Goal: Transaction & Acquisition: Purchase product/service

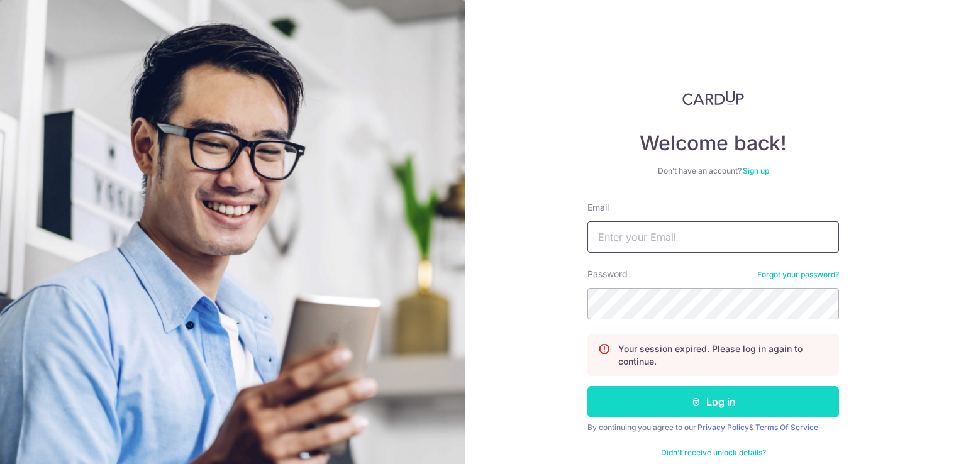
type input "[EMAIL_ADDRESS][DOMAIN_NAME]"
click at [696, 416] on button "Log in" at bounding box center [712, 401] width 251 height 31
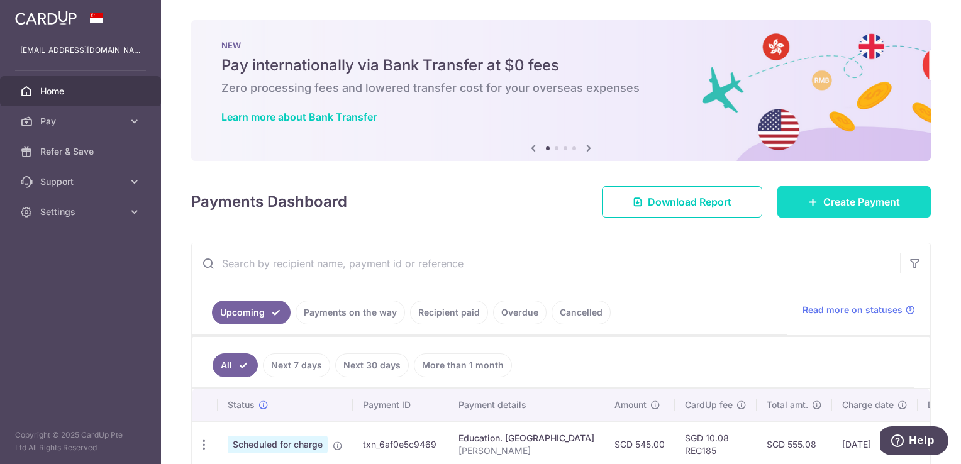
click at [856, 192] on link "Create Payment" at bounding box center [853, 201] width 153 height 31
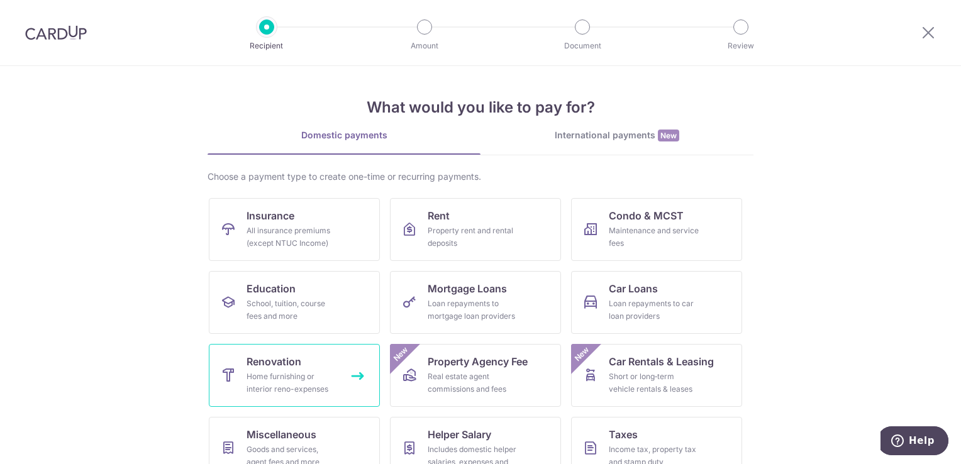
click at [353, 373] on link "Renovation Home furnishing or interior reno-expenses" at bounding box center [294, 375] width 171 height 63
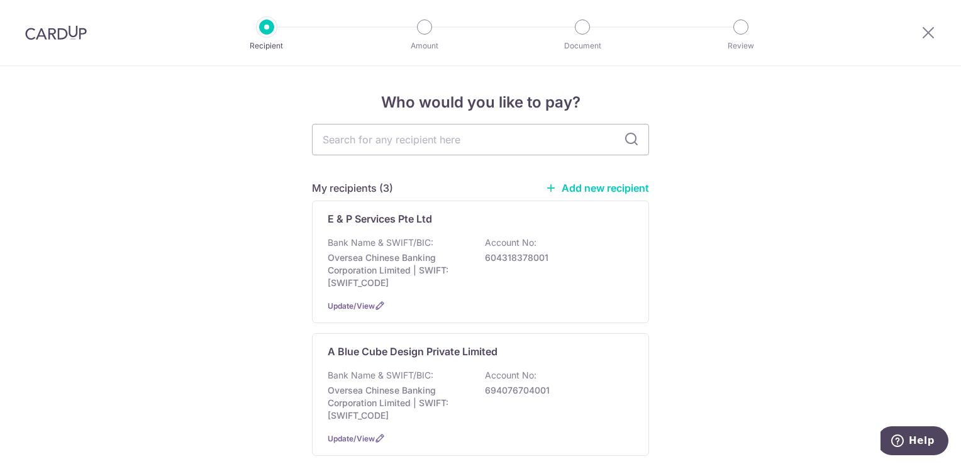
click at [603, 186] on link "Add new recipient" at bounding box center [597, 188] width 104 height 13
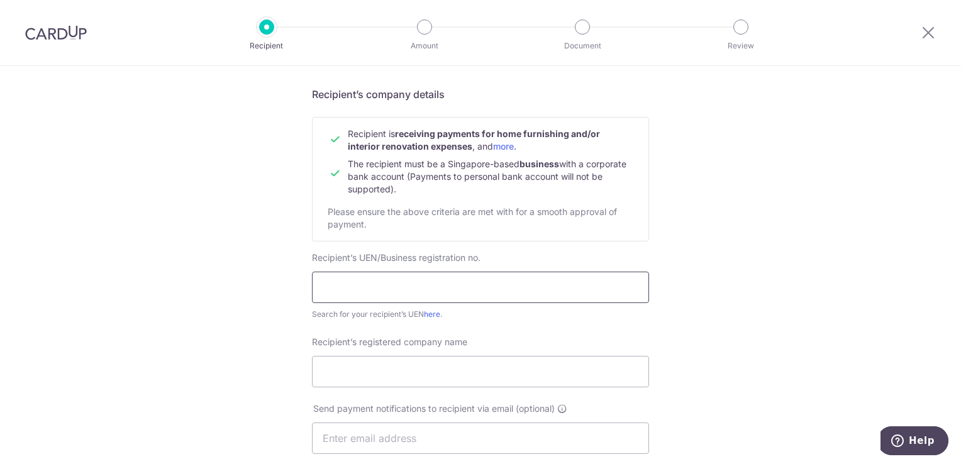
scroll to position [126, 0]
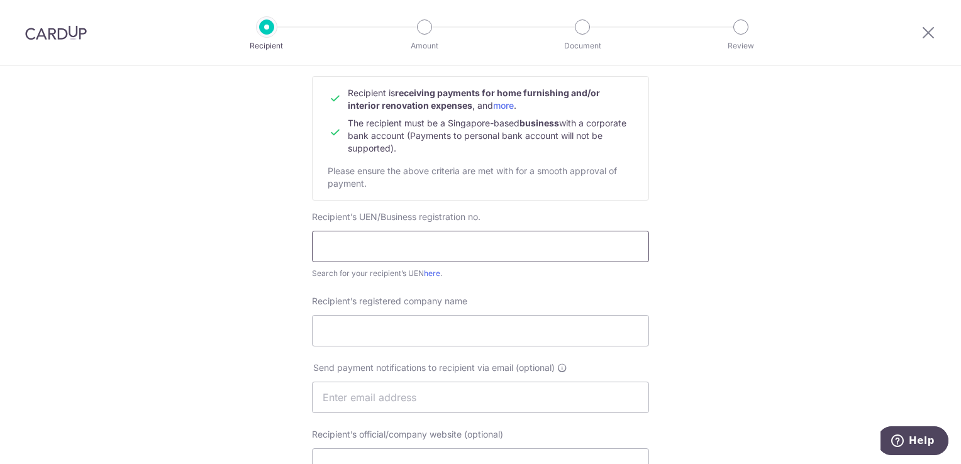
click at [407, 241] on input "text" at bounding box center [480, 246] width 337 height 31
click at [283, 257] on div "Who would you like to pay? Your recipient does not need a CardUp account to rec…" at bounding box center [480, 412] width 961 height 945
click at [432, 270] on link "here" at bounding box center [432, 272] width 16 height 9
click at [410, 243] on input "text" at bounding box center [480, 246] width 337 height 31
click at [181, 219] on div "Who would you like to pay? Your recipient does not need a CardUp account to rec…" at bounding box center [480, 412] width 961 height 945
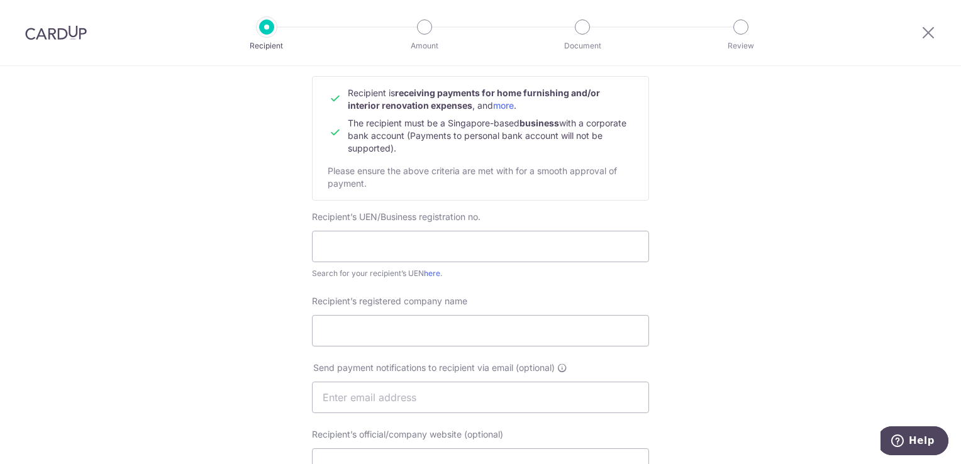
drag, startPoint x: 255, startPoint y: 233, endPoint x: 158, endPoint y: 221, distance: 96.9
click at [158, 220] on div "Who would you like to pay? Your recipient does not need a CardUp account to rec…" at bounding box center [480, 412] width 961 height 945
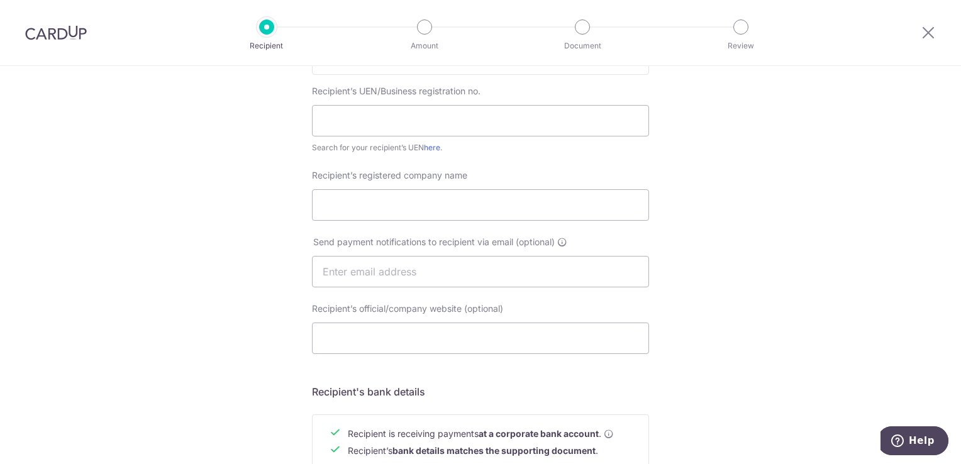
scroll to position [251, 0]
drag, startPoint x: 783, startPoint y: 255, endPoint x: 801, endPoint y: 230, distance: 31.1
click at [801, 230] on div "Who would you like to pay? Your recipient does not need a CardUp account to rec…" at bounding box center [480, 287] width 961 height 945
drag, startPoint x: 744, startPoint y: 289, endPoint x: 695, endPoint y: 313, distance: 55.1
click at [695, 313] on div "Who would you like to pay? Your recipient does not need a CardUp account to rec…" at bounding box center [480, 287] width 961 height 945
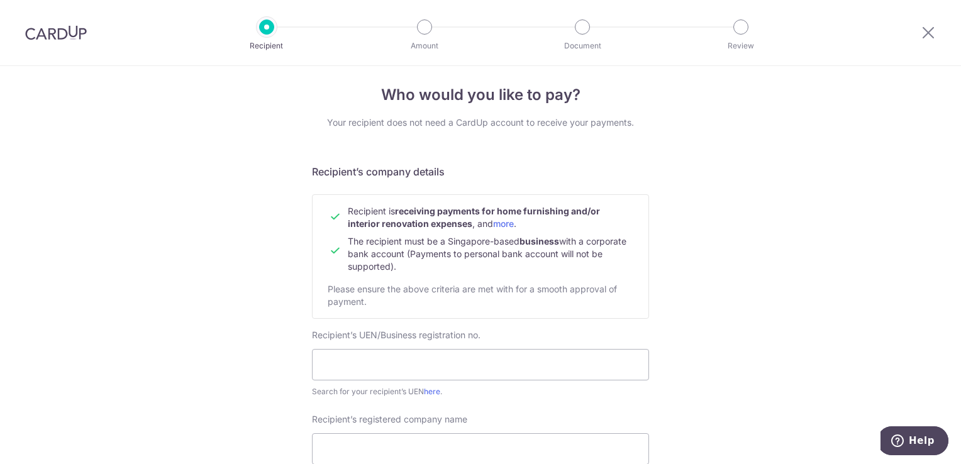
scroll to position [0, 0]
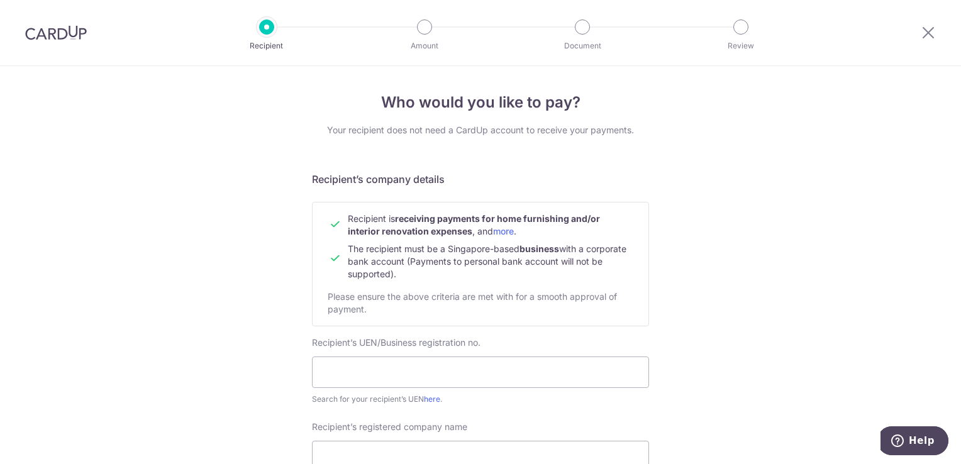
drag, startPoint x: 712, startPoint y: 185, endPoint x: 666, endPoint y: 126, distance: 73.9
drag, startPoint x: 734, startPoint y: 212, endPoint x: 716, endPoint y: 145, distance: 69.5
click at [417, 381] on input "text" at bounding box center [480, 371] width 337 height 31
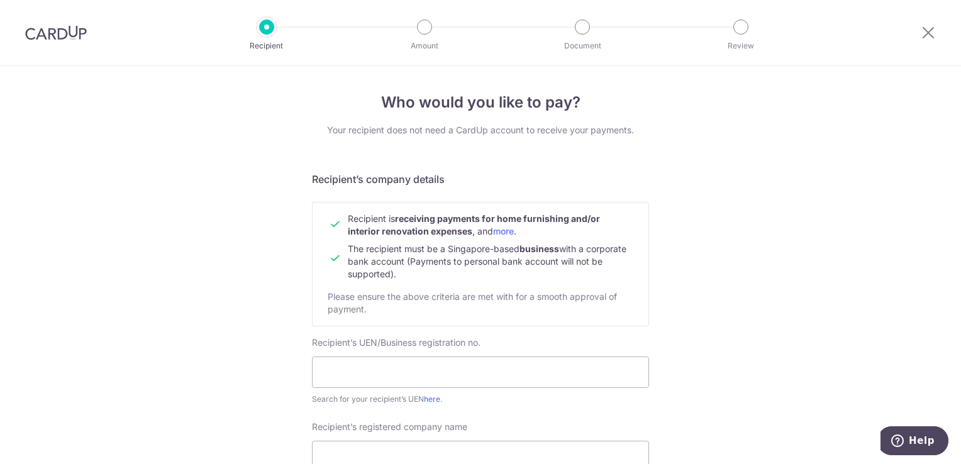
drag, startPoint x: 196, startPoint y: 358, endPoint x: 118, endPoint y: 368, distance: 78.5
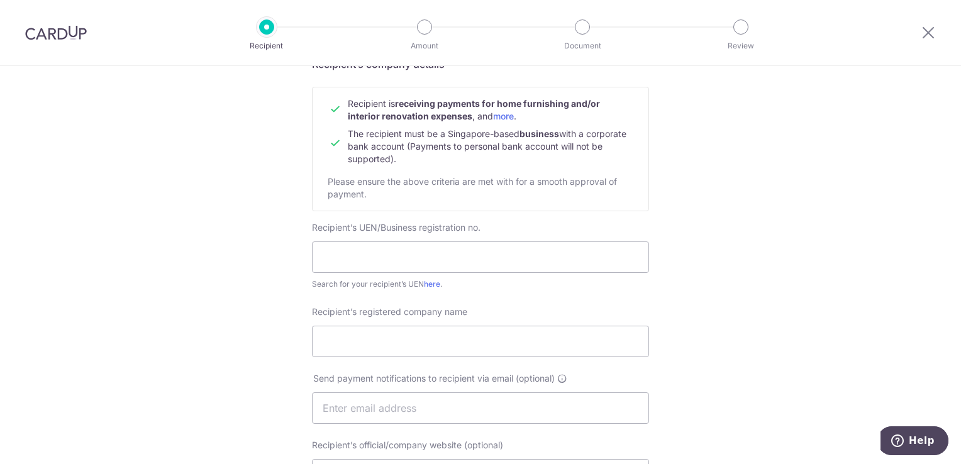
scroll to position [251, 0]
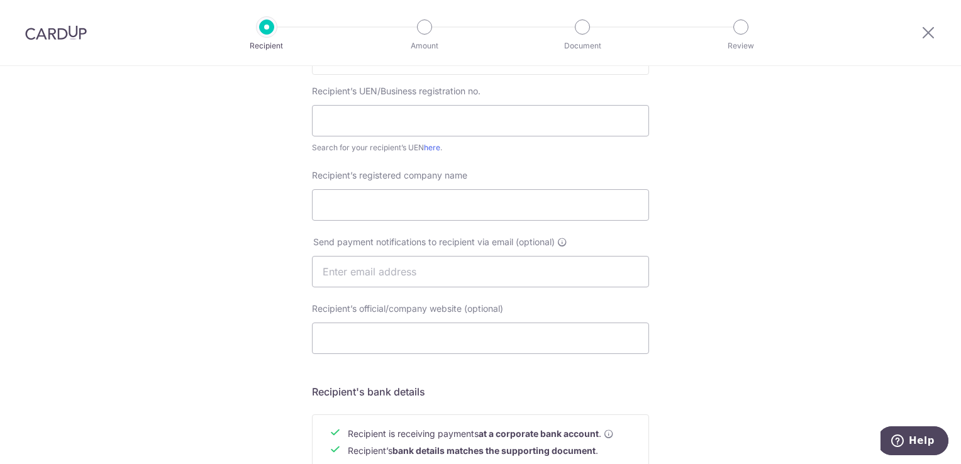
drag, startPoint x: 194, startPoint y: 280, endPoint x: 148, endPoint y: 290, distance: 47.0
click at [148, 290] on div "Who would you like to pay? Your recipient does not need a CardUp account to rec…" at bounding box center [480, 287] width 961 height 945
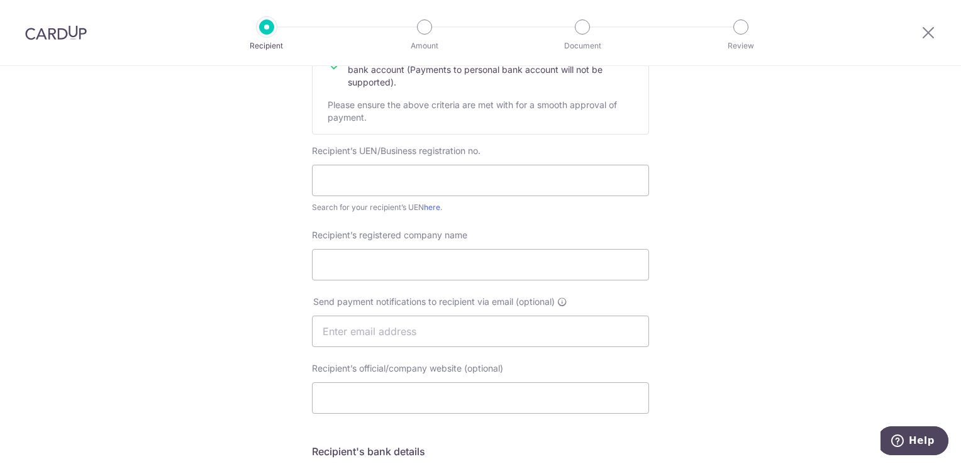
scroll to position [189, 0]
drag, startPoint x: 206, startPoint y: 294, endPoint x: 194, endPoint y: 350, distance: 56.7
click at [152, 292] on div "Who would you like to pay? Your recipient does not need a CardUp account to rec…" at bounding box center [480, 349] width 961 height 945
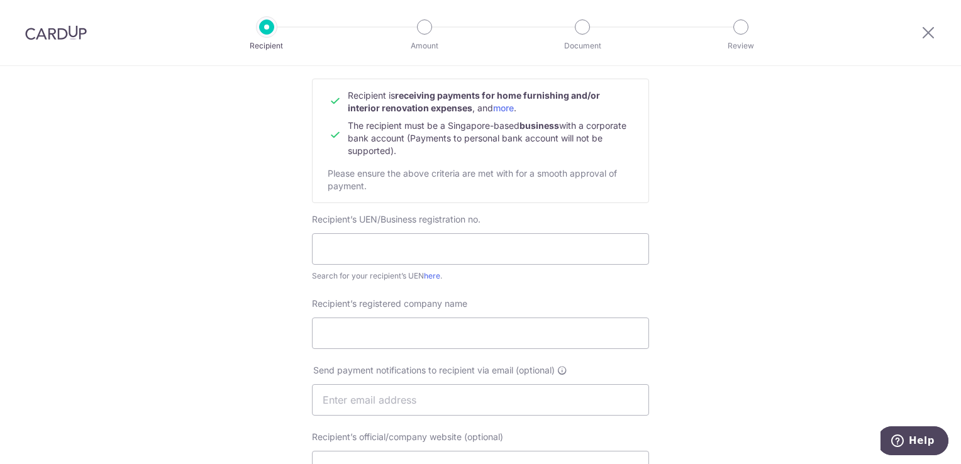
scroll to position [126, 0]
click at [478, 302] on div "Recipient’s registered company name" at bounding box center [480, 321] width 337 height 52
click at [461, 260] on input "text" at bounding box center [480, 246] width 337 height 31
paste input "201022685R"
type input "201022685R"
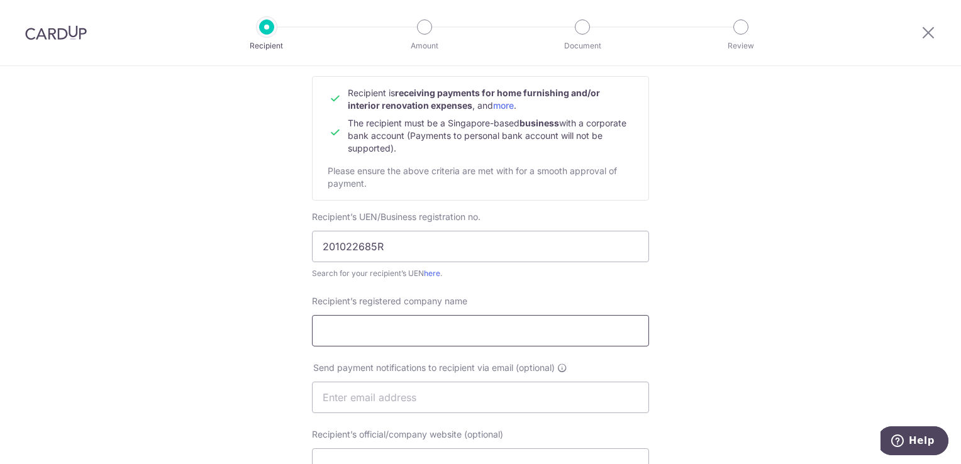
click at [400, 338] on input "Recipient’s registered company name" at bounding box center [480, 330] width 337 height 31
type input "L"
type input "e"
drag, startPoint x: 392, startPoint y: 334, endPoint x: 117, endPoint y: 315, distance: 276.0
click at [117, 315] on div "Who would you like to pay? Your recipient does not need a CardUp account to rec…" at bounding box center [480, 412] width 961 height 945
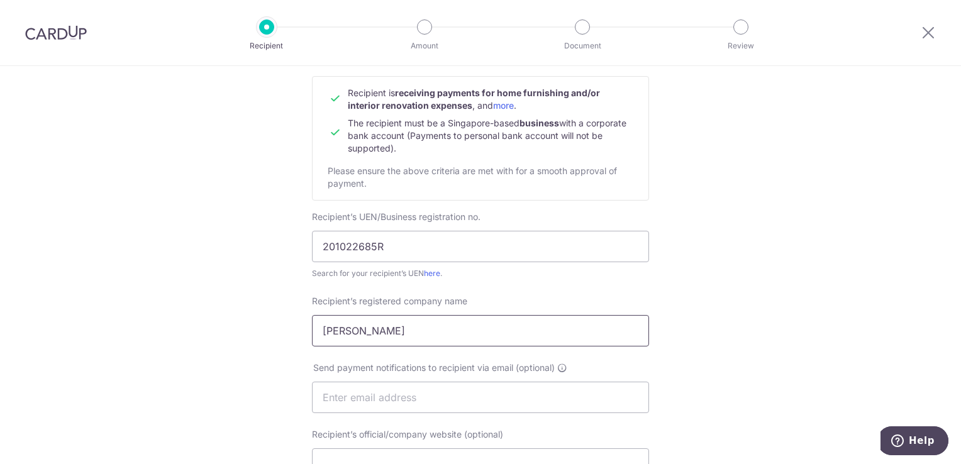
paste input "ENTERPRISE PTE. LTD"
type input "LEGATE ENTERPRISE PTE. LTD"
click at [151, 321] on div "Who would you like to pay? Your recipient does not need a CardUp account to rec…" at bounding box center [480, 412] width 961 height 945
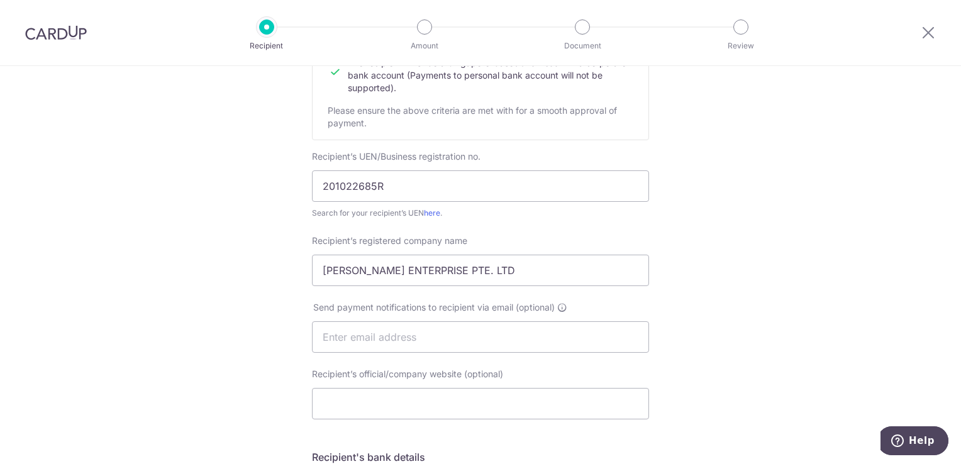
scroll to position [189, 0]
click at [385, 400] on input "Recipient’s official/company website (optional)" at bounding box center [480, 400] width 337 height 31
click at [454, 321] on input "text" at bounding box center [480, 334] width 337 height 31
paste input "https://legate.com.sg/"
type input "https://legate.com.sg/"
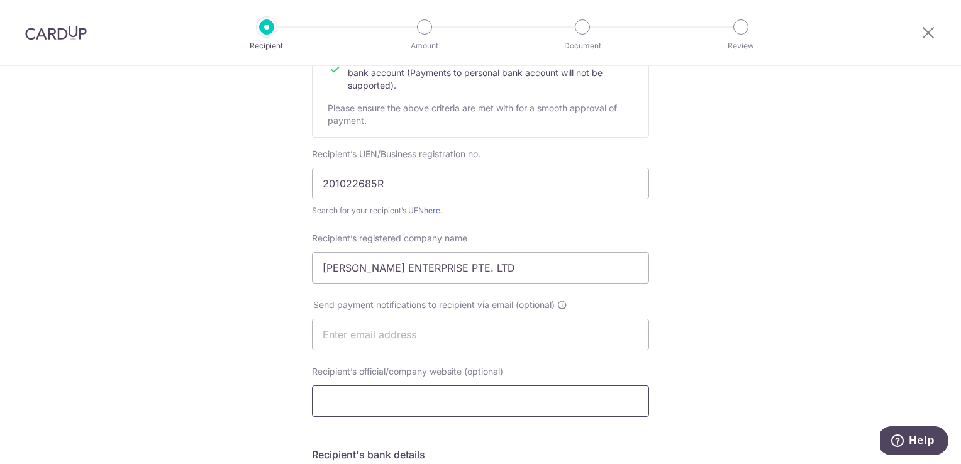
click at [393, 399] on input "Recipient’s official/company website (optional)" at bounding box center [480, 400] width 337 height 31
paste input "https://legate.com.sg/"
type input "https://legate.com.sg/"
click at [265, 364] on div "Who would you like to pay? Your recipient does not need a CardUp account to rec…" at bounding box center [480, 349] width 961 height 945
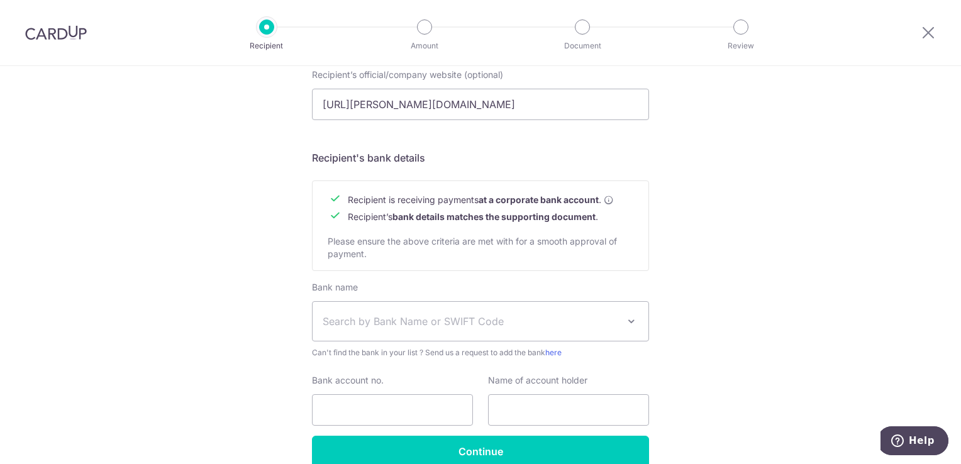
scroll to position [503, 0]
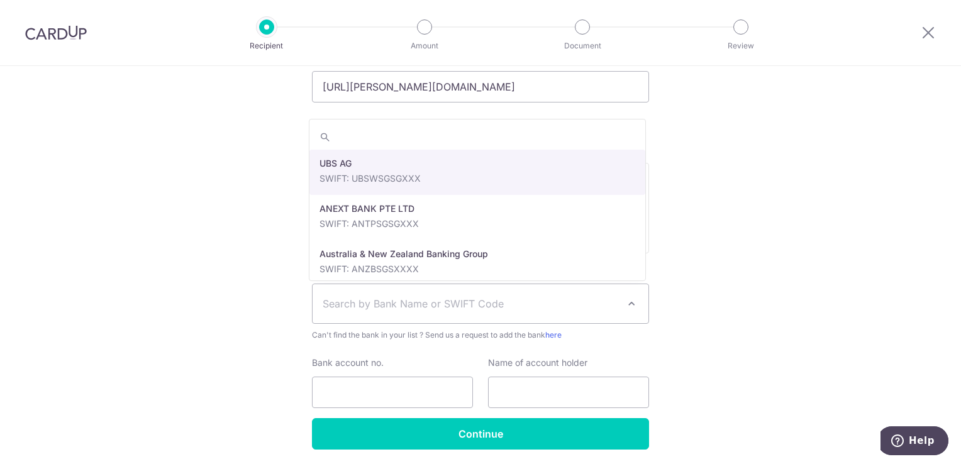
click at [385, 312] on span "Search by Bank Name or SWIFT Code" at bounding box center [480, 303] width 336 height 39
click at [200, 312] on div "Who would you like to pay? Your recipient does not need a CardUp account to rec…" at bounding box center [480, 35] width 961 height 945
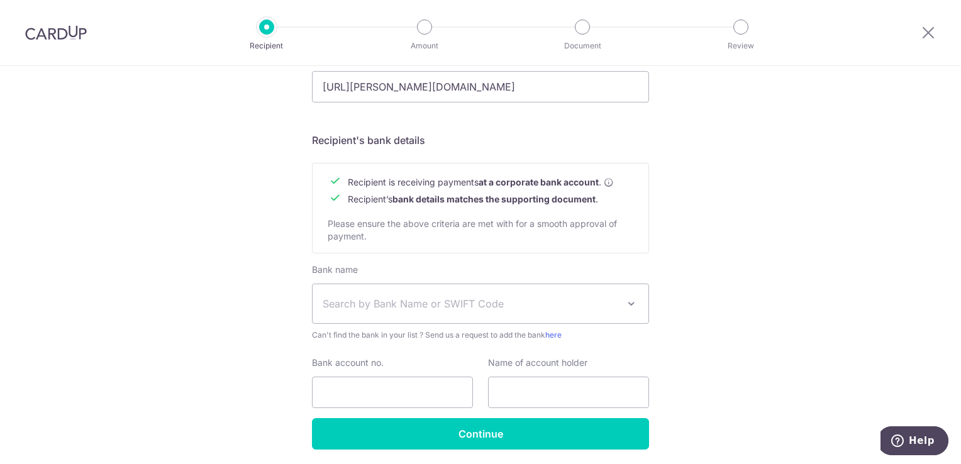
drag, startPoint x: 756, startPoint y: 143, endPoint x: 732, endPoint y: 109, distance: 40.6
click at [732, 109] on div "Who would you like to pay? Your recipient does not need a CardUp account to rec…" at bounding box center [480, 35] width 961 height 945
click at [739, 151] on div "Who would you like to pay? Your recipient does not need a CardUp account to rec…" at bounding box center [480, 35] width 961 height 945
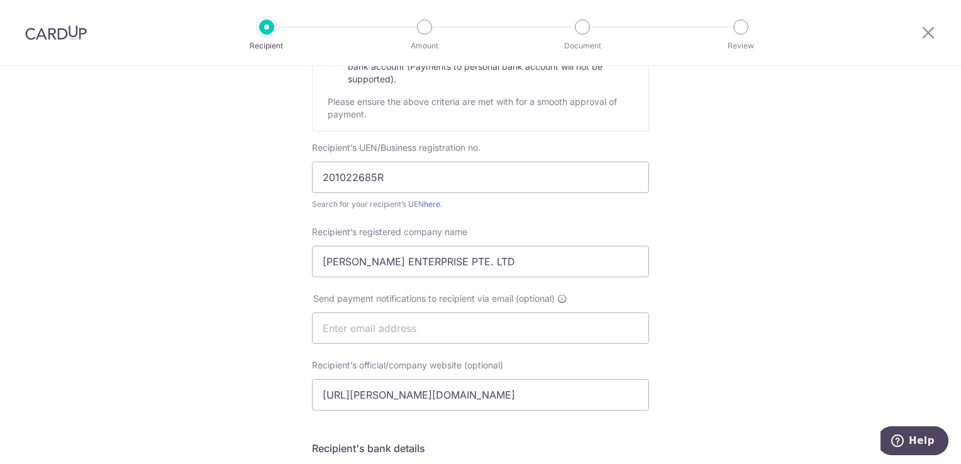
scroll to position [189, 0]
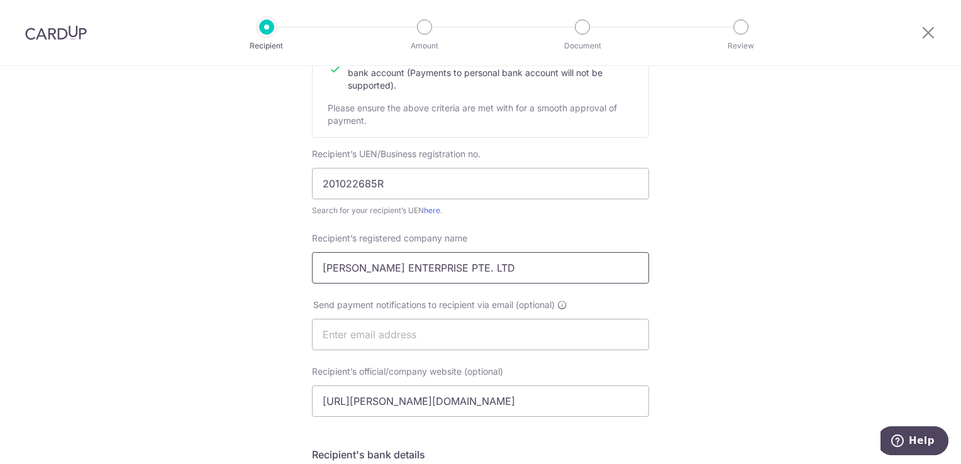
drag, startPoint x: 360, startPoint y: 267, endPoint x: 539, endPoint y: 262, distance: 179.2
click at [536, 275] on input "LEGATE ENTERPRISE PTE. LTD" at bounding box center [480, 267] width 337 height 31
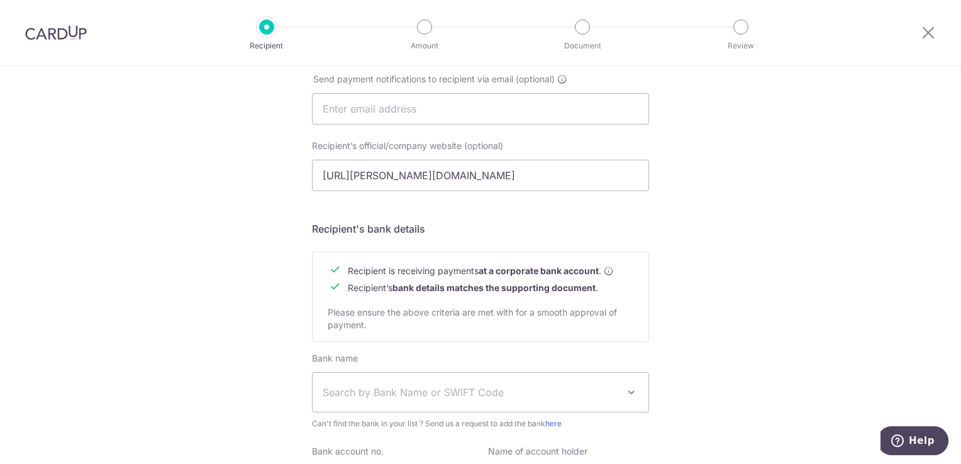
scroll to position [503, 0]
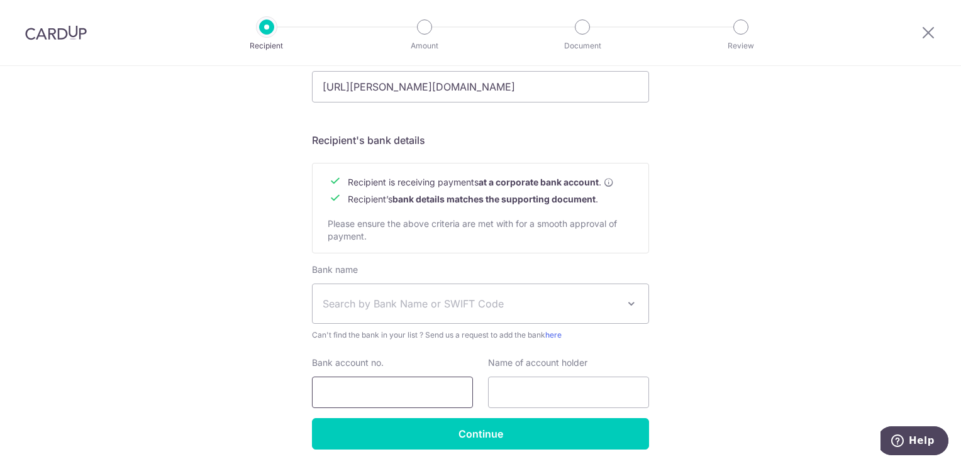
type input "LEGATE"
click at [394, 390] on input "Bank account no." at bounding box center [392, 392] width 161 height 31
paste input "047-903427-7"
type input "047-903427-7"
click at [508, 399] on input "text" at bounding box center [568, 392] width 161 height 31
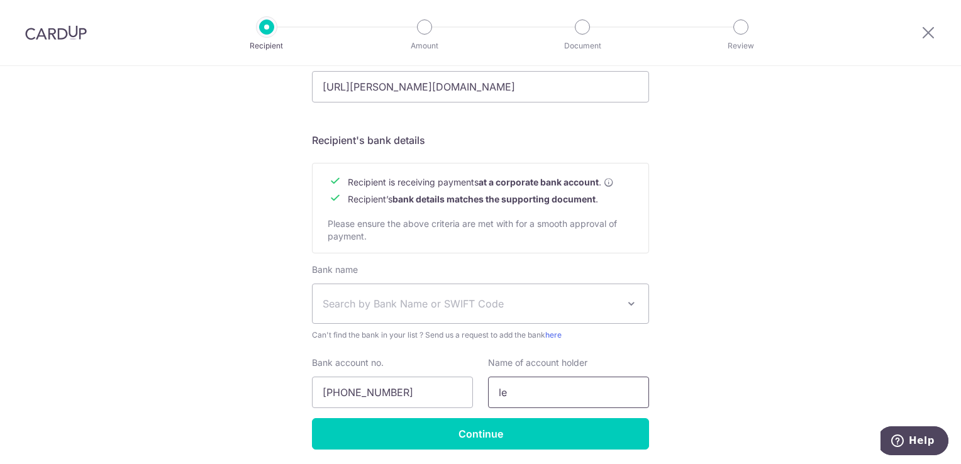
type input "l"
type input "LEGATE"
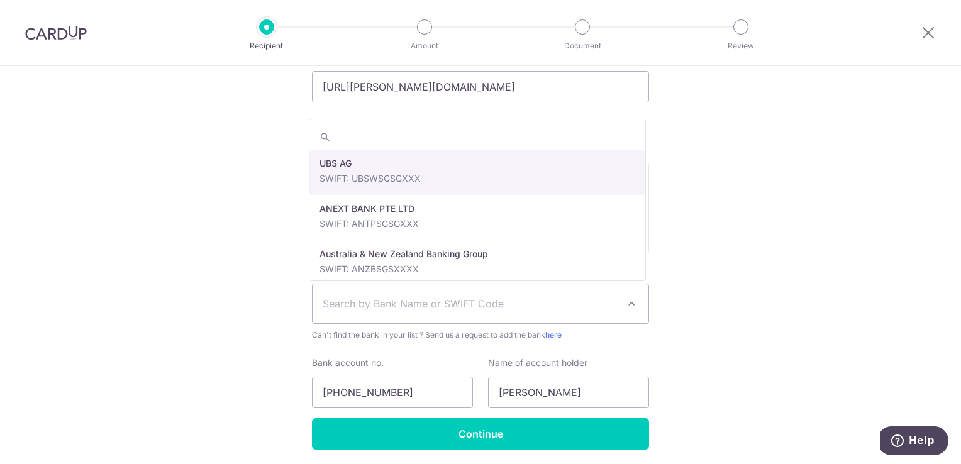
click at [515, 317] on span "Search by Bank Name or SWIFT Code" at bounding box center [480, 303] width 336 height 39
click at [510, 316] on span "Search by Bank Name or SWIFT Code" at bounding box center [480, 303] width 336 height 39
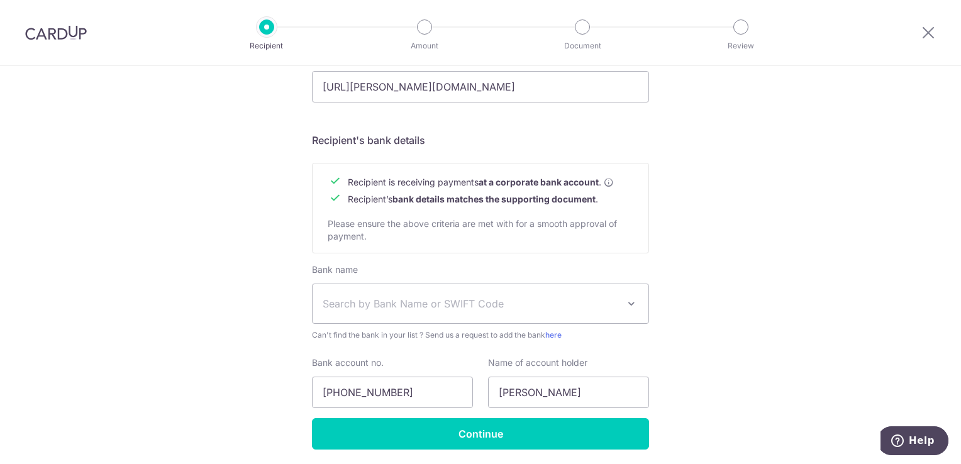
click at [507, 314] on span "Search by Bank Name or SWIFT Code" at bounding box center [480, 303] width 336 height 39
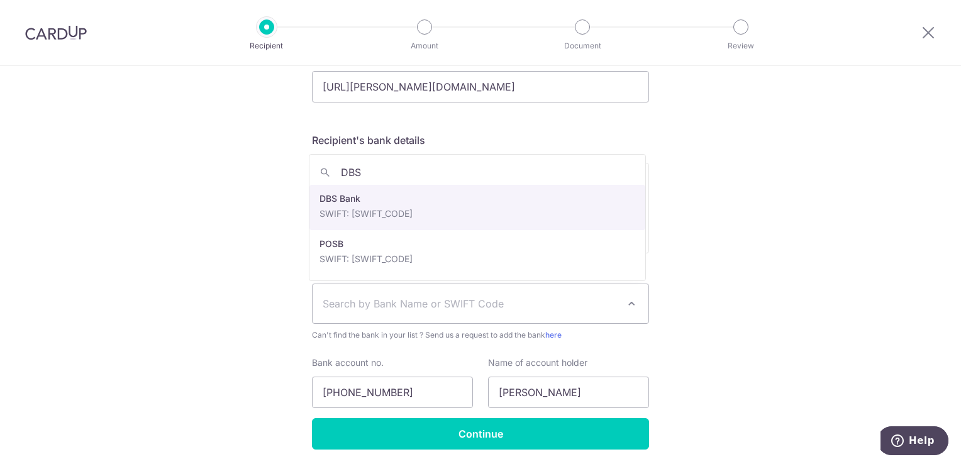
type input "DBS"
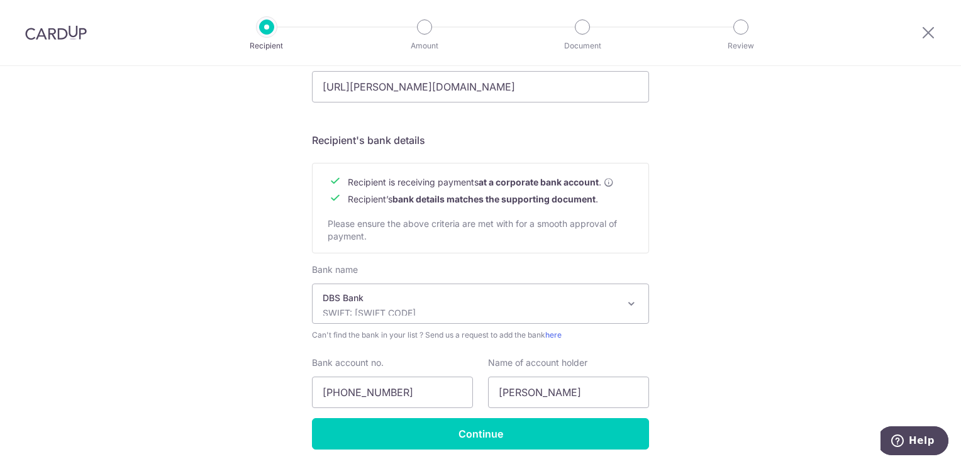
select select "6"
click at [461, 303] on p "DBS Bank" at bounding box center [469, 298] width 295 height 13
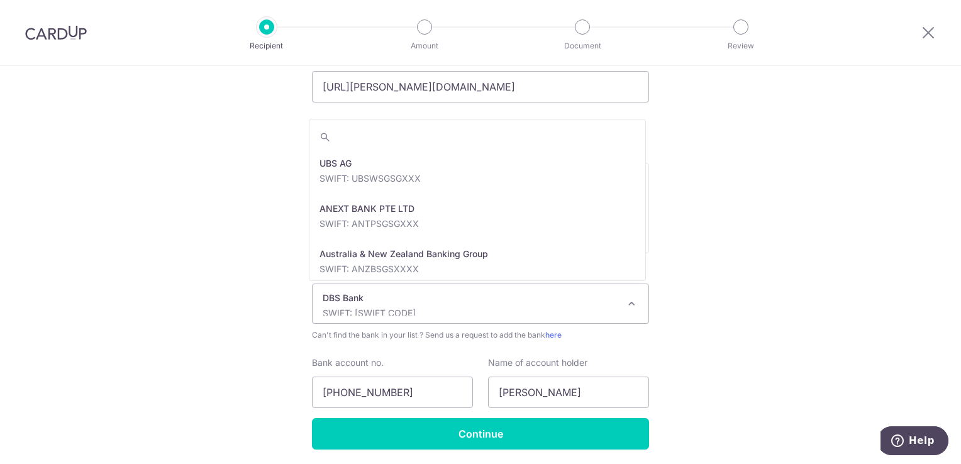
scroll to position [905, 0]
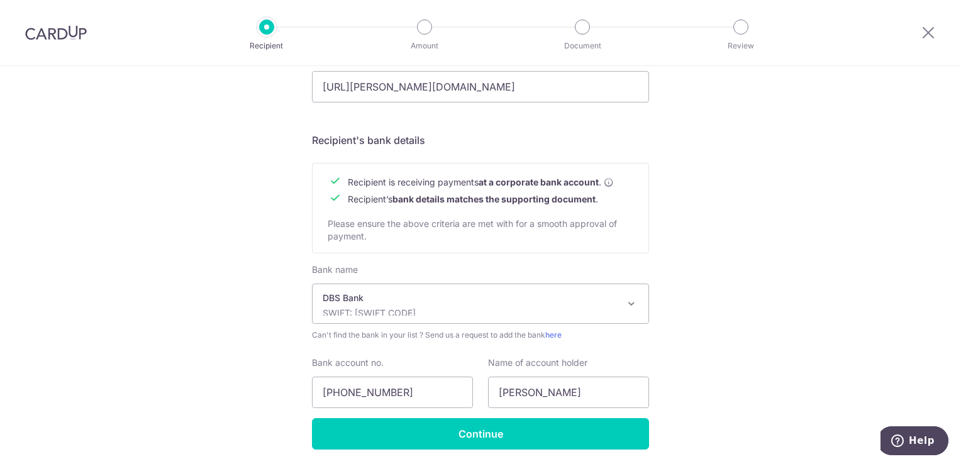
click at [274, 280] on div "Who would you like to pay? Your recipient does not need a CardUp account to rec…" at bounding box center [480, 35] width 961 height 945
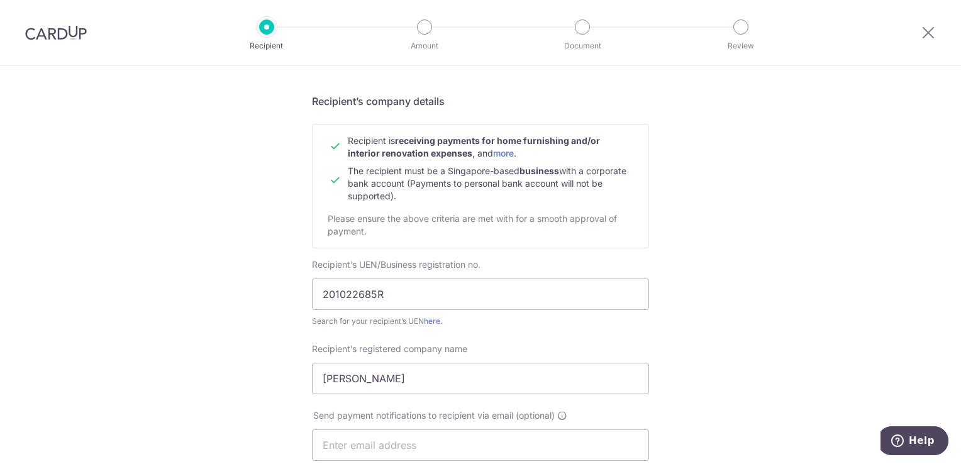
scroll to position [63, 0]
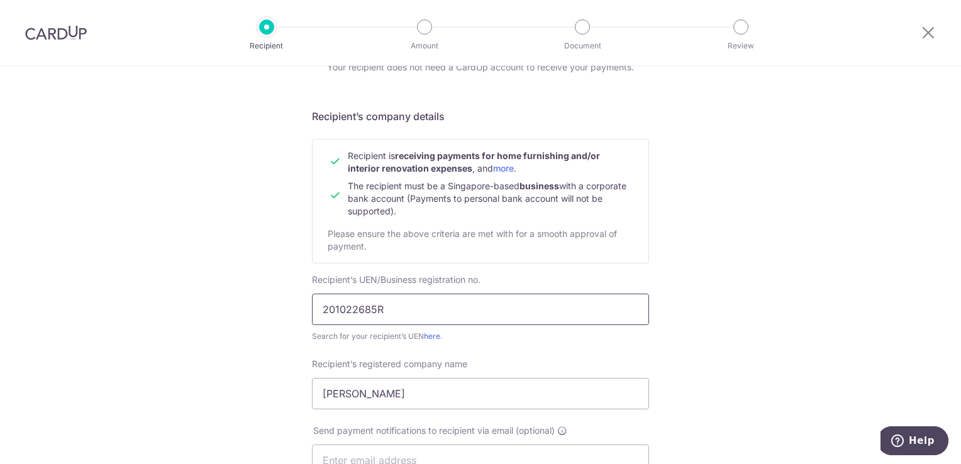
drag, startPoint x: 382, startPoint y: 306, endPoint x: 258, endPoint y: 308, distance: 124.5
paste input "53067419W"
type input "53067419W"
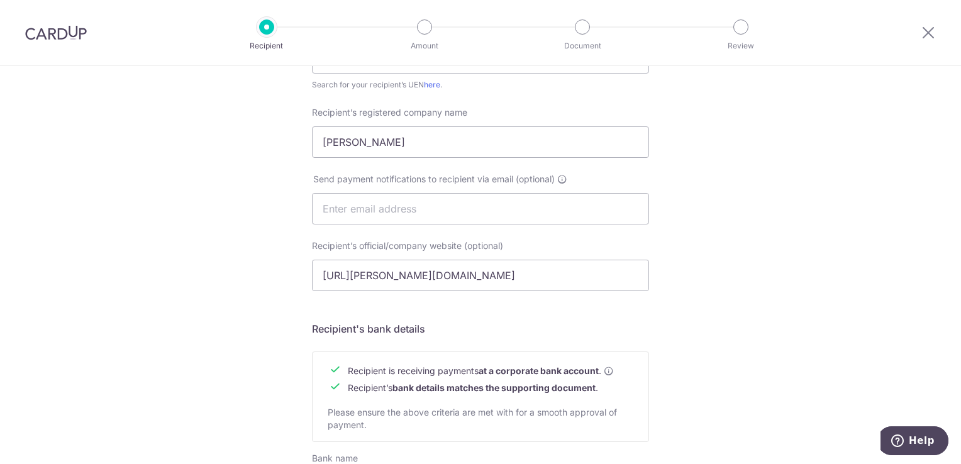
click at [695, 280] on div "Who would you like to pay? Your recipient does not need a CardUp account to rec…" at bounding box center [480, 224] width 961 height 945
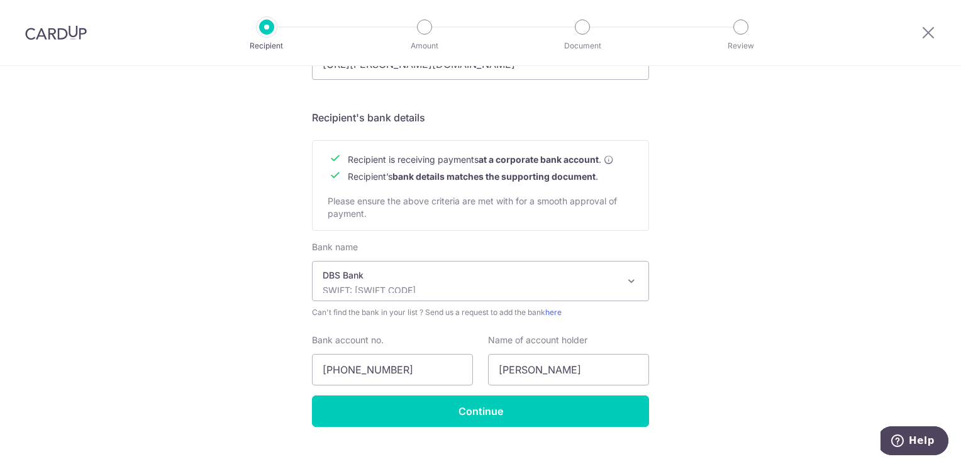
scroll to position [546, 0]
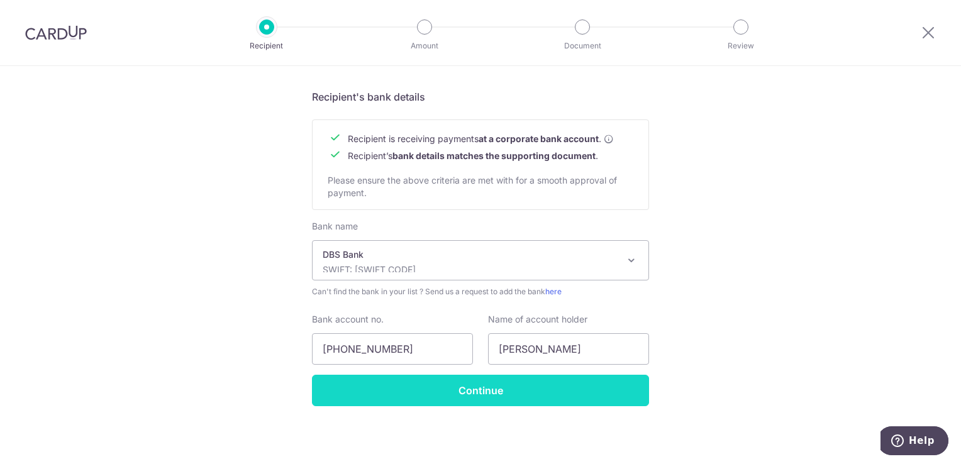
click at [526, 391] on input "Continue" at bounding box center [480, 390] width 337 height 31
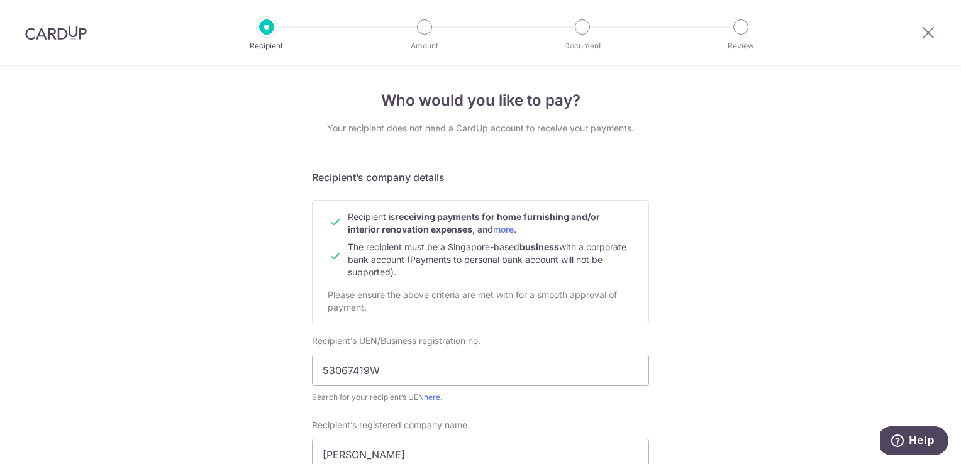
scroll to position [0, 0]
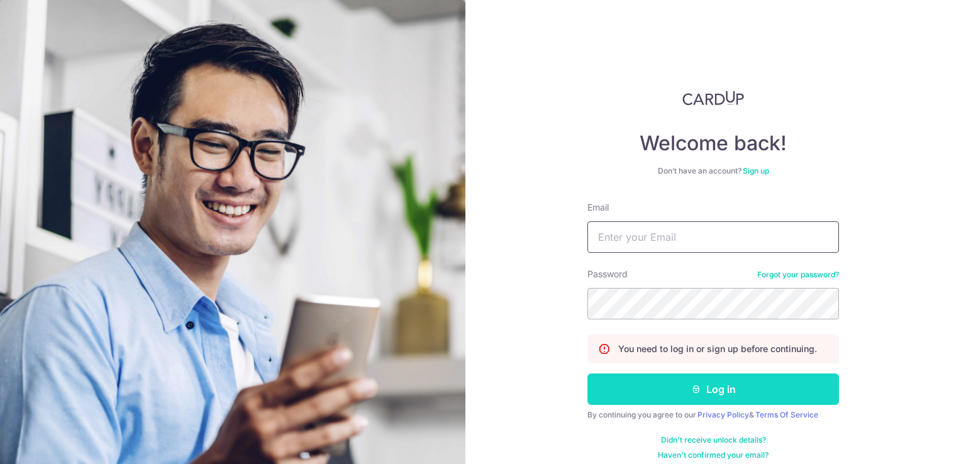
type input "[EMAIL_ADDRESS][DOMAIN_NAME]"
click at [671, 380] on button "Log in" at bounding box center [712, 388] width 251 height 31
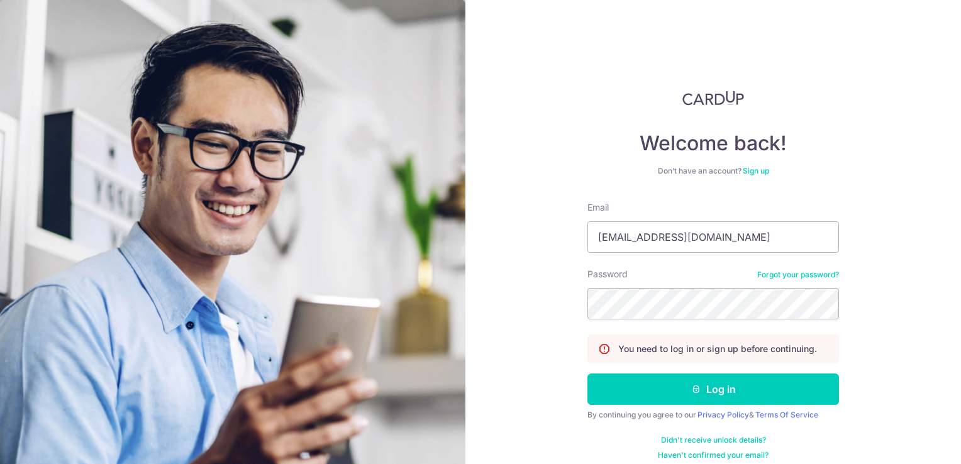
drag, startPoint x: 575, startPoint y: 378, endPoint x: 573, endPoint y: 284, distance: 93.7
click at [583, 366] on div "Welcome back! Don’t have an account? Sign up Email calebtanjunyan@gmail.com Pas…" at bounding box center [712, 232] width 495 height 464
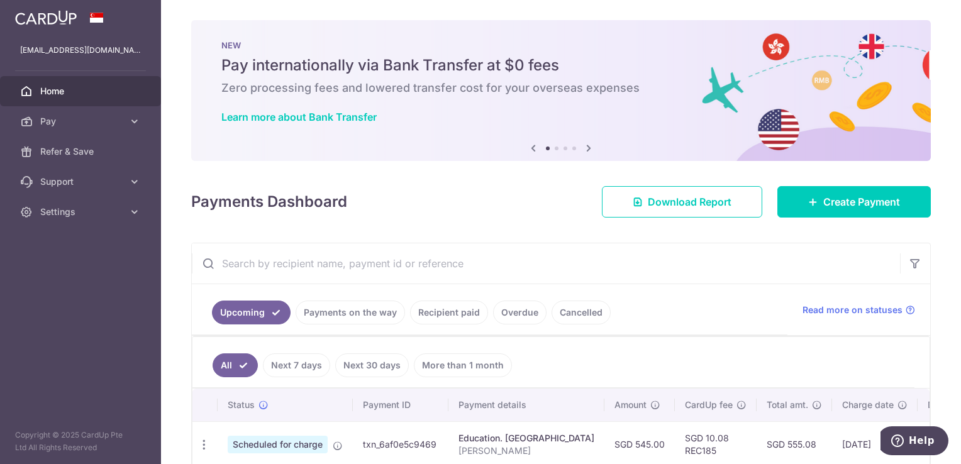
click at [785, 172] on div "× Pause Schedule Pause all future payments in this series Pause just this one p…" at bounding box center [561, 232] width 800 height 464
click at [808, 212] on link "Create Payment" at bounding box center [853, 201] width 153 height 31
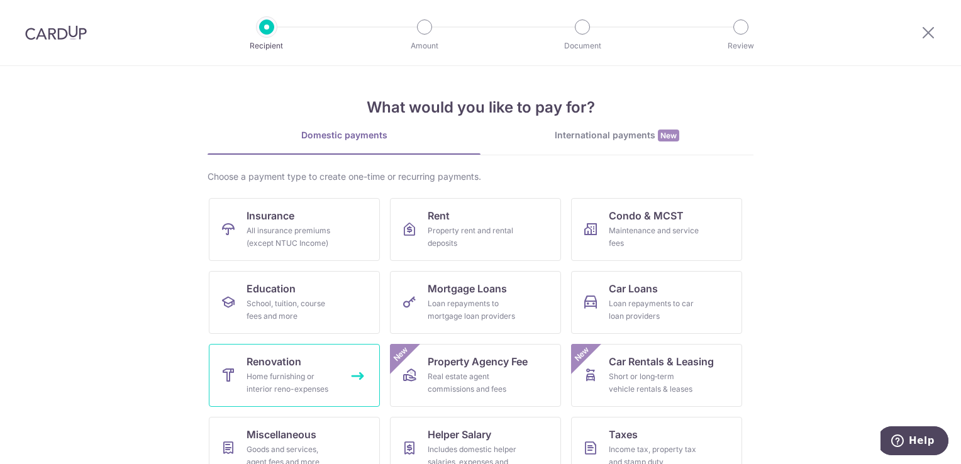
click at [350, 372] on link "Renovation Home furnishing or interior reno-expenses" at bounding box center [294, 375] width 171 height 63
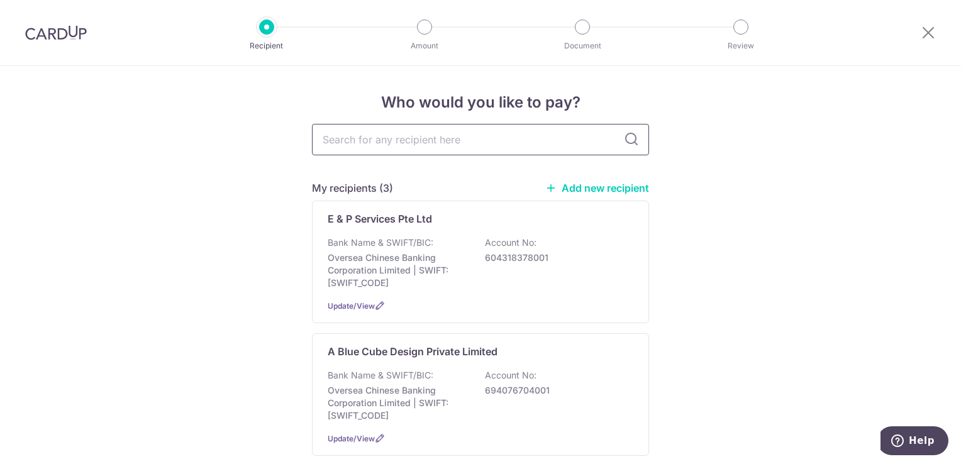
click at [548, 150] on input "text" at bounding box center [480, 139] width 337 height 31
type input "LEGATE"
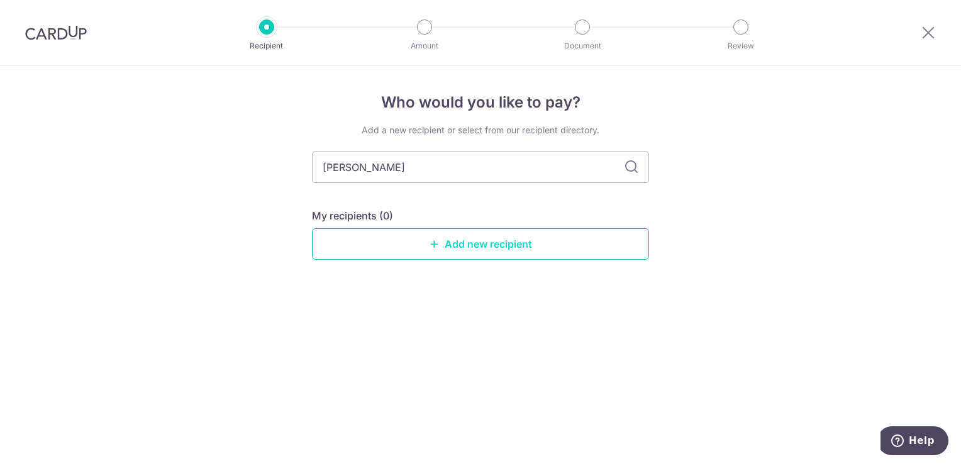
click at [434, 253] on link "Add new recipient" at bounding box center [480, 243] width 337 height 31
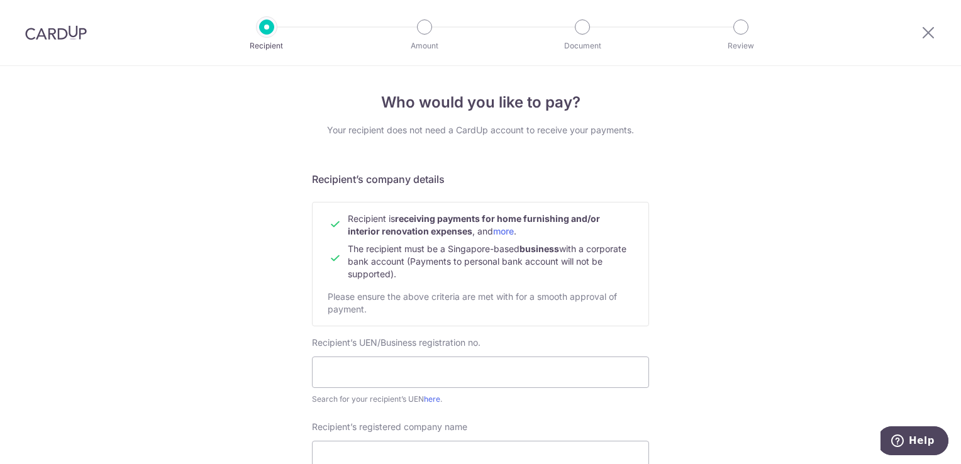
drag, startPoint x: 268, startPoint y: 225, endPoint x: 157, endPoint y: 205, distance: 112.5
drag, startPoint x: 264, startPoint y: 153, endPoint x: 140, endPoint y: 135, distance: 125.8
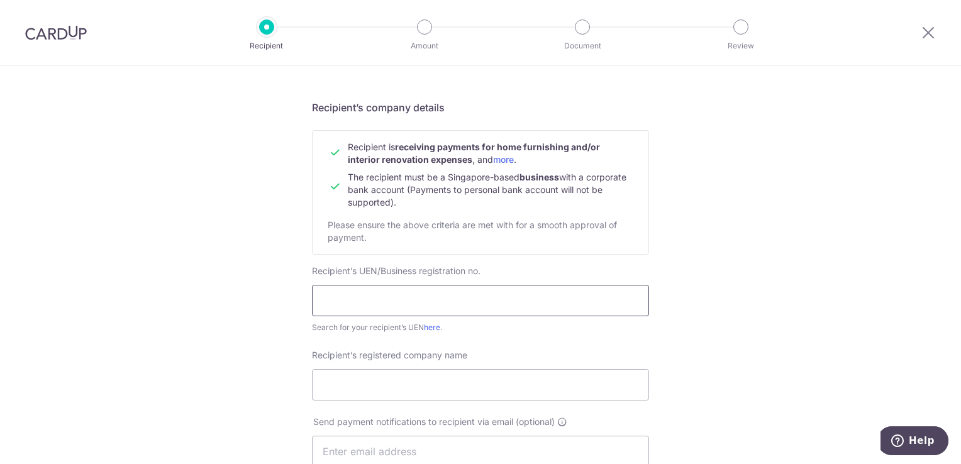
scroll to position [126, 0]
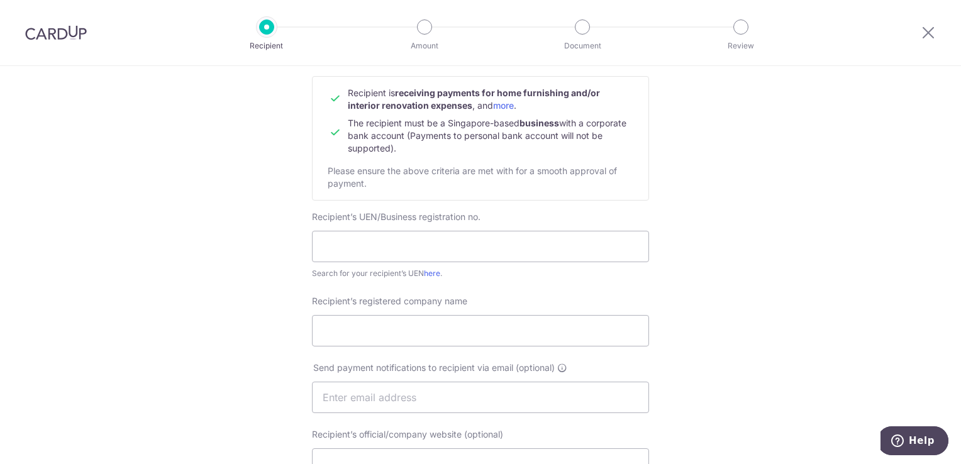
drag, startPoint x: 264, startPoint y: 306, endPoint x: 232, endPoint y: 298, distance: 32.9
click at [232, 298] on div "Who would you like to pay? Your recipient does not need a CardUp account to rec…" at bounding box center [480, 412] width 961 height 945
click at [500, 317] on input "Recipient’s registered company name" at bounding box center [480, 330] width 337 height 31
paste input "53067419W"
type input "53067419W"
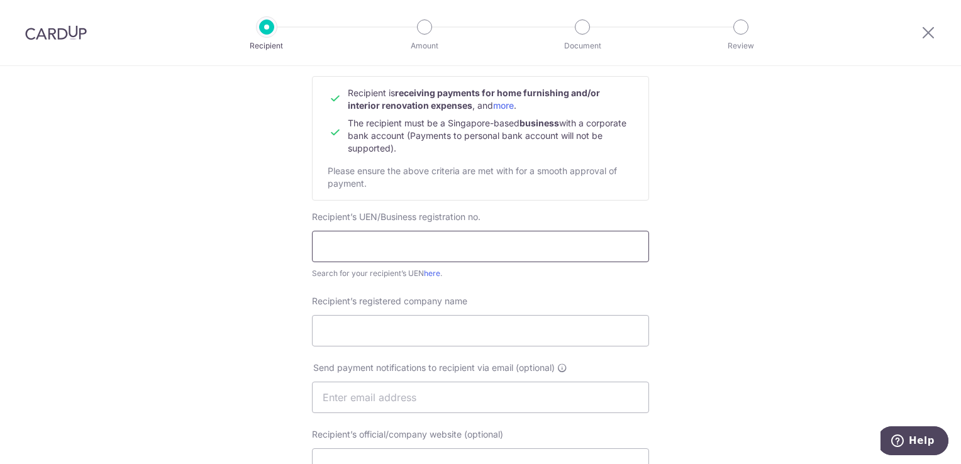
click at [372, 233] on input "text" at bounding box center [480, 246] width 337 height 31
paste input "53067419W"
type input "53067419W"
paste input "53067419W"
type input "53067419W"
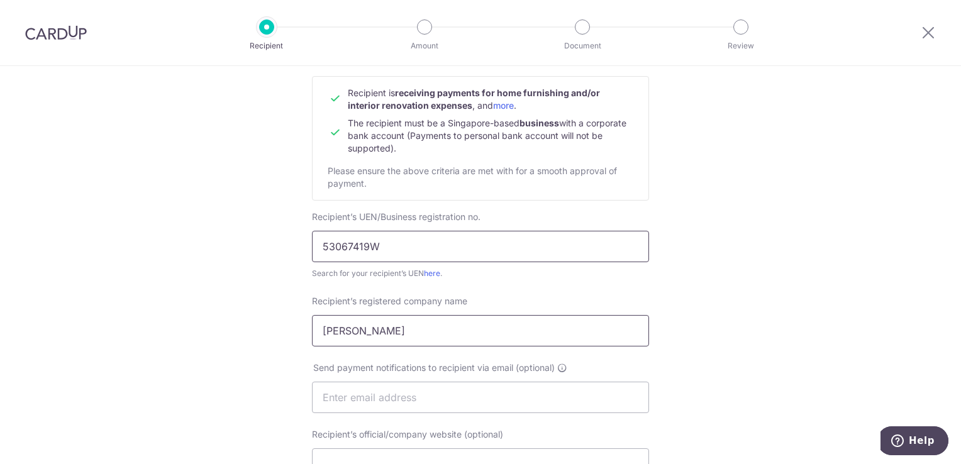
type input "LEGATE"
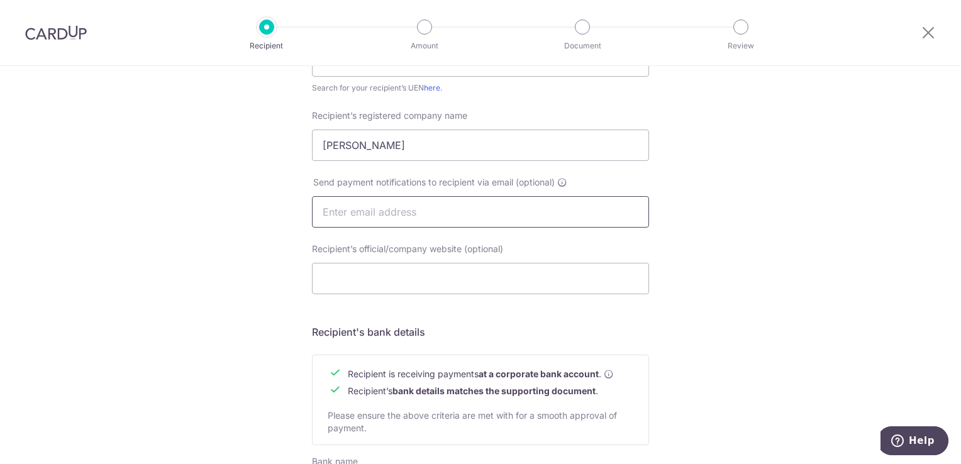
scroll to position [314, 0]
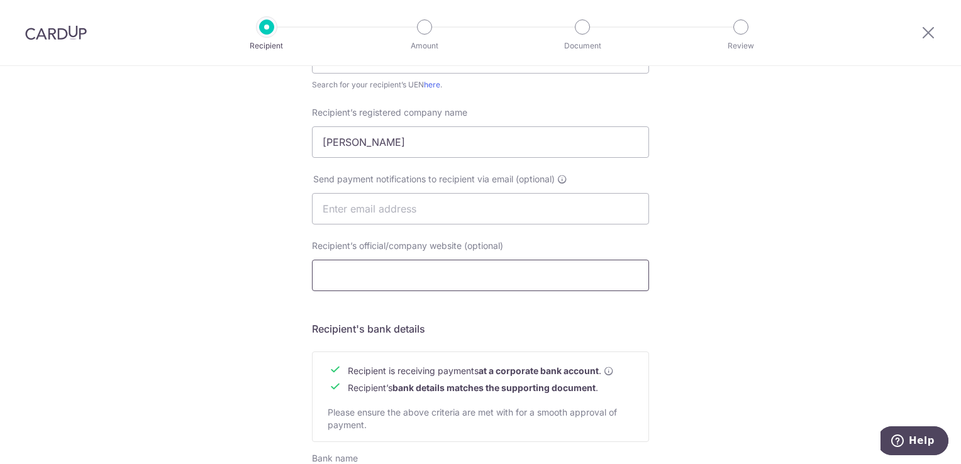
paste input "https://legate.com.sg/"
type input "https://legate.com.sg/"
click at [207, 264] on div "Who would you like to pay? Your recipient does not need a CardUp account to rec…" at bounding box center [480, 224] width 961 height 945
click at [216, 260] on div "Who would you like to pay? Your recipient does not need a CardUp account to rec…" at bounding box center [480, 224] width 961 height 945
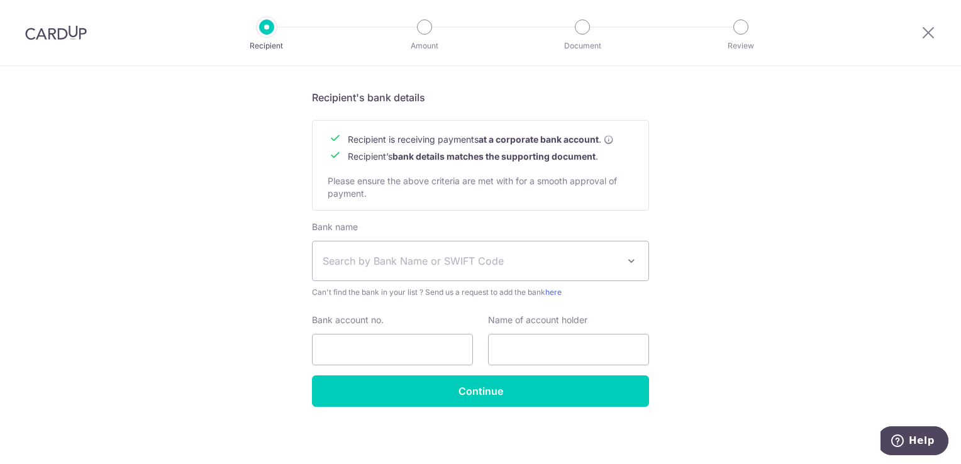
scroll to position [546, 0]
click at [400, 263] on span "Search by Bank Name or SWIFT Code" at bounding box center [469, 260] width 295 height 15
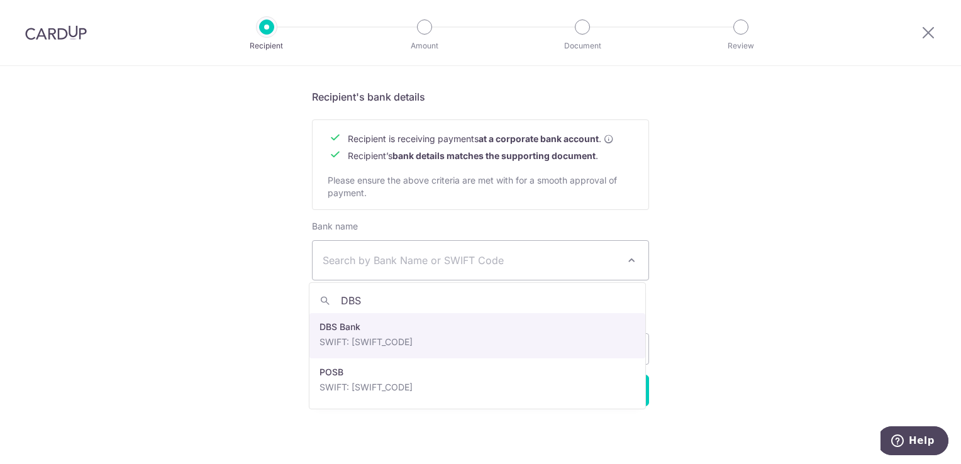
type input "DBS"
select select "6"
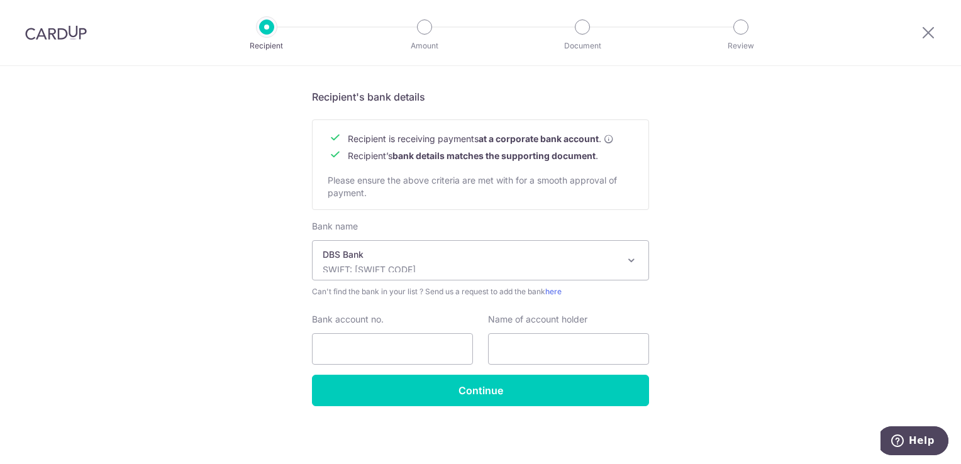
click at [328, 363] on input "Bank account no." at bounding box center [392, 348] width 161 height 31
paste input "047-903427-7"
type input "047-903427-7"
type input "LEGATE"
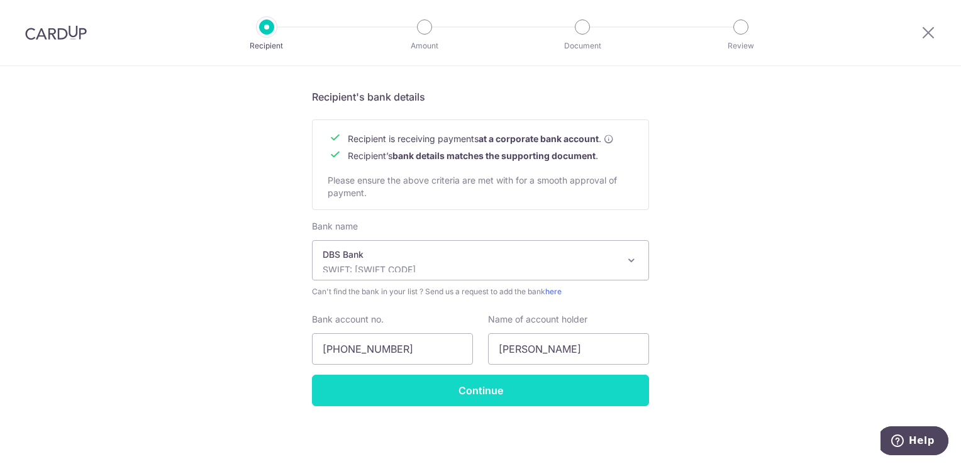
click at [462, 392] on input "Continue" at bounding box center [480, 390] width 337 height 31
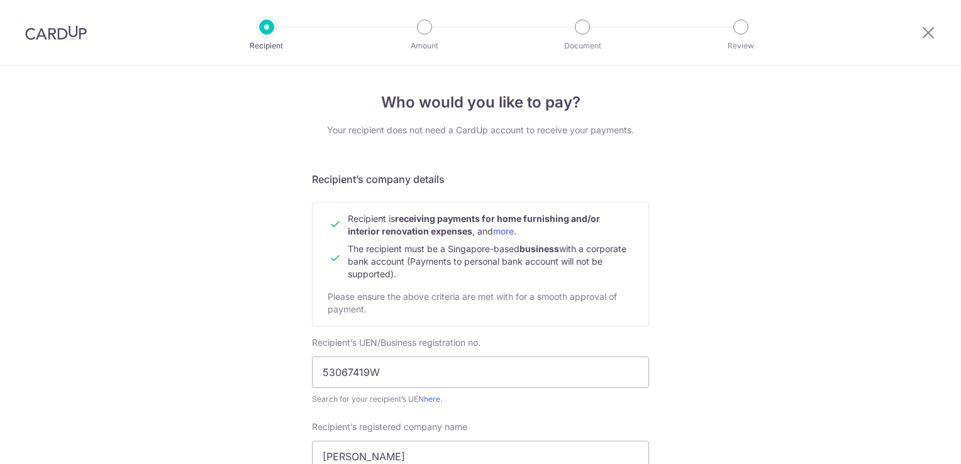
scroll to position [576, 0]
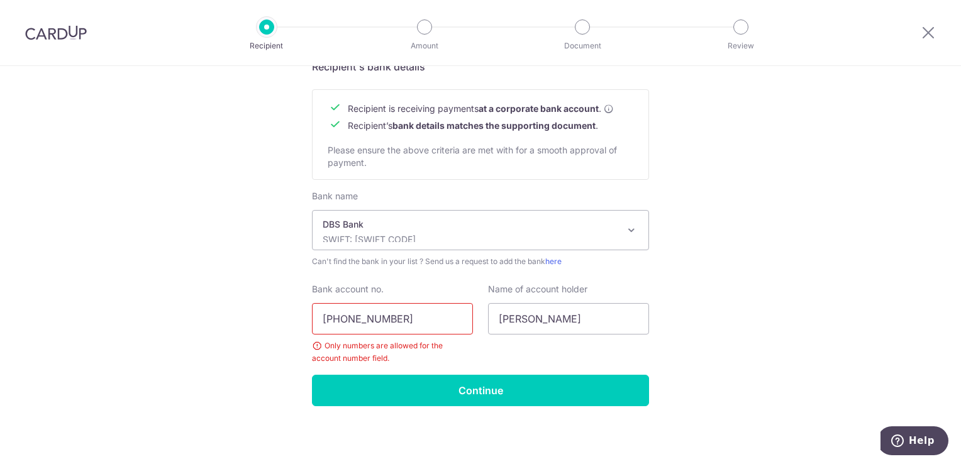
click at [341, 313] on input "[PHONE_NUMBER]" at bounding box center [392, 318] width 161 height 31
click at [379, 315] on input "047903427-7" at bounding box center [392, 318] width 161 height 31
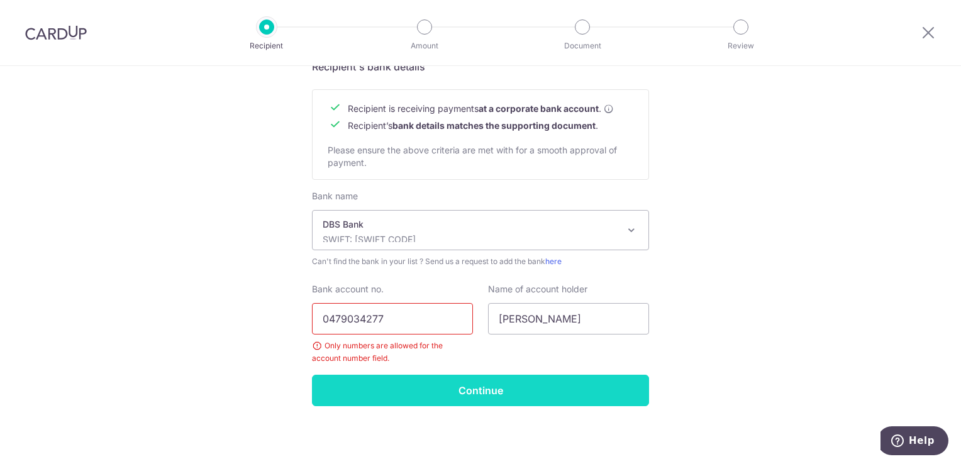
type input "0479034277"
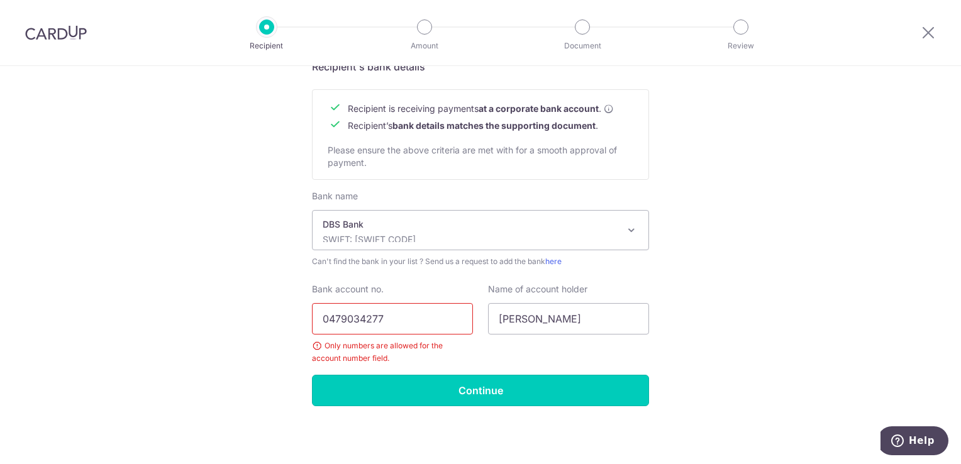
click at [463, 380] on input "Continue" at bounding box center [480, 390] width 337 height 31
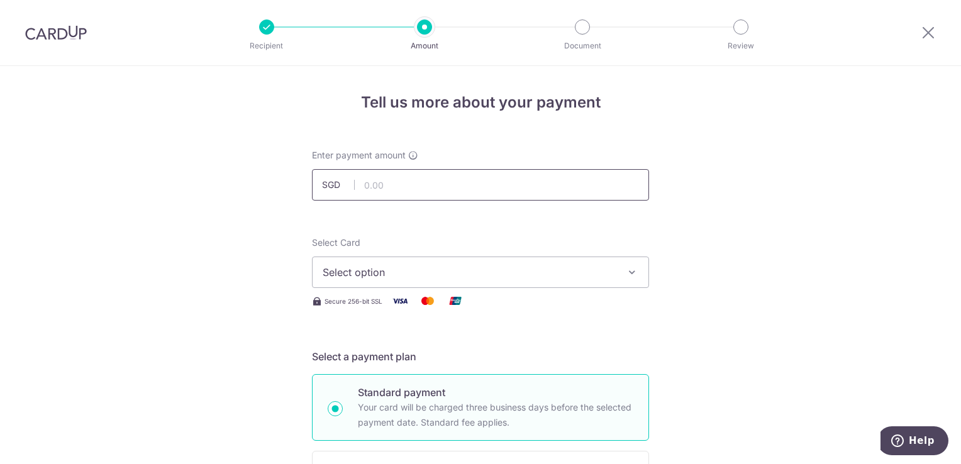
paste input "1,734.06"
type input "1,734.06"
click at [400, 275] on span "Select option" at bounding box center [468, 272] width 293 height 15
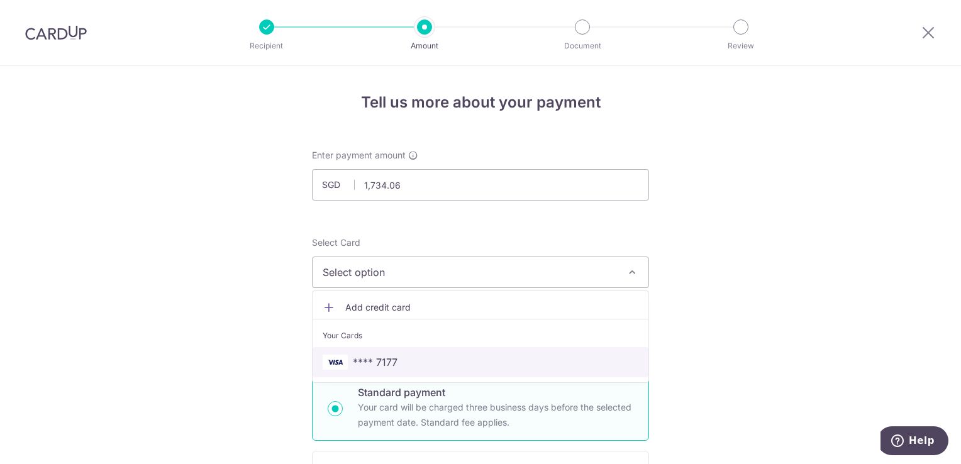
click at [370, 363] on span "**** 7177" at bounding box center [375, 362] width 45 height 15
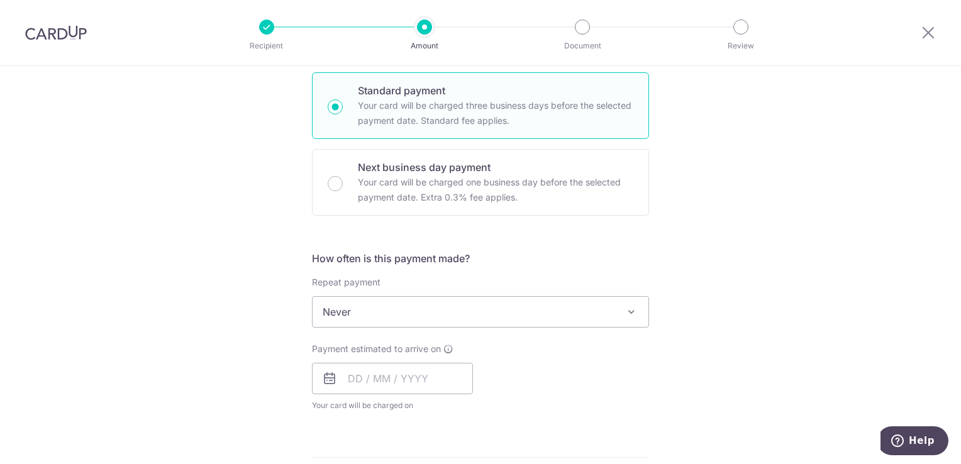
scroll to position [314, 0]
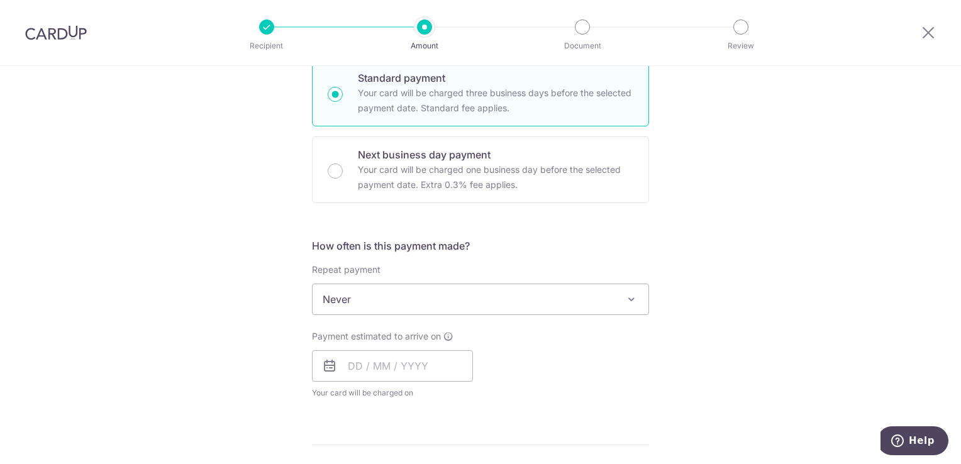
click at [423, 304] on span "Never" at bounding box center [480, 299] width 336 height 30
click at [173, 300] on div "Tell us more about your payment Enter payment amount SGD 1,734.06 1734.06 Recip…" at bounding box center [480, 362] width 961 height 1221
click at [199, 371] on div "Tell us more about your payment Enter payment amount SGD 1,734.06 1734.06 Recip…" at bounding box center [480, 362] width 961 height 1221
click at [362, 365] on input "text" at bounding box center [392, 365] width 161 height 31
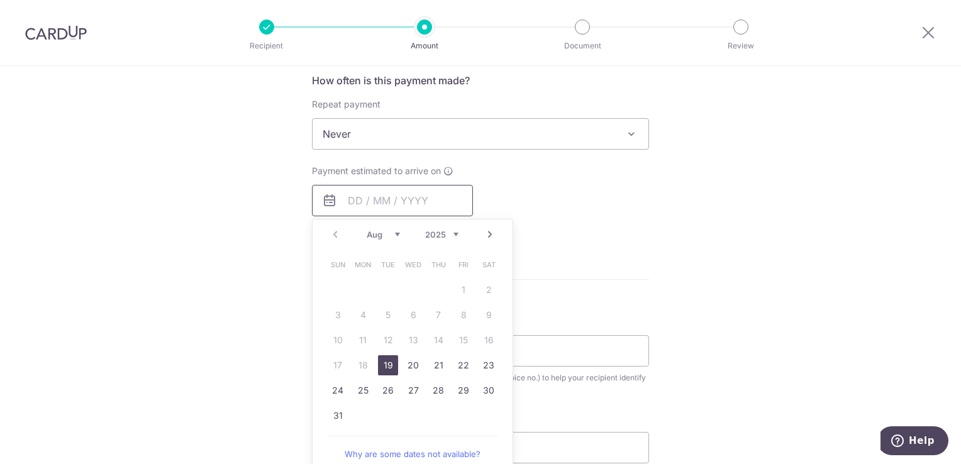
scroll to position [503, 0]
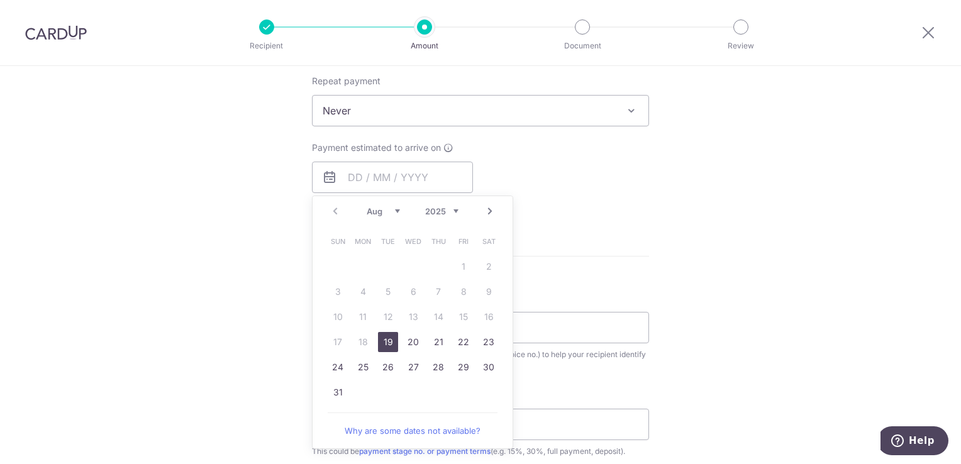
click at [378, 341] on link "19" at bounding box center [388, 342] width 20 height 20
type input "[DATE]"
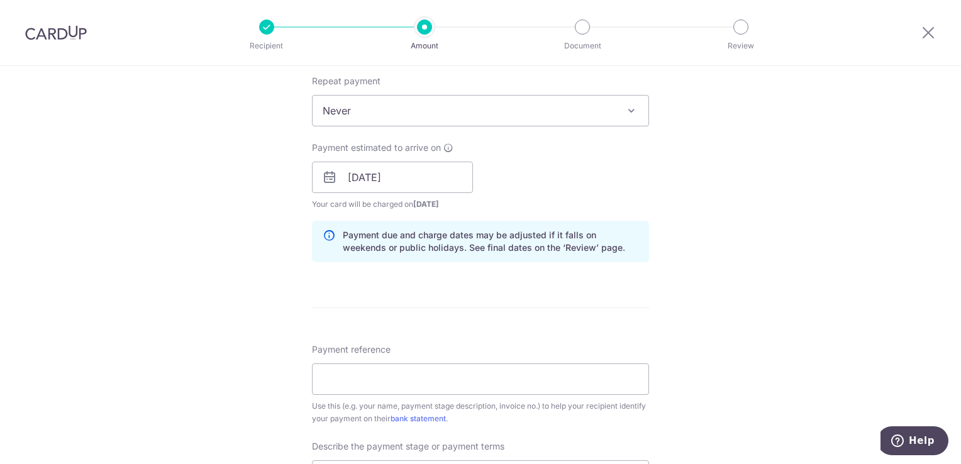
click at [561, 183] on div "Payment estimated to arrive on [DATE] Prev Next Aug Sep Oct Nov [DATE] 2026 202…" at bounding box center [480, 175] width 352 height 69
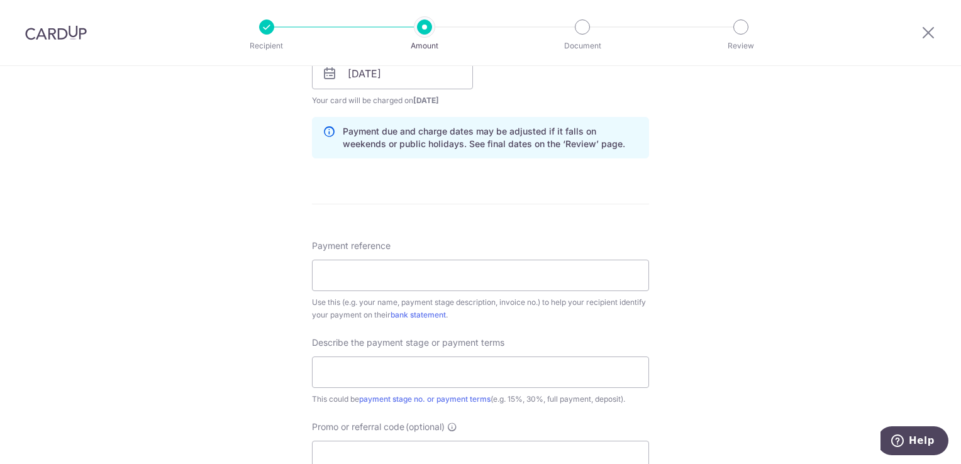
scroll to position [629, 0]
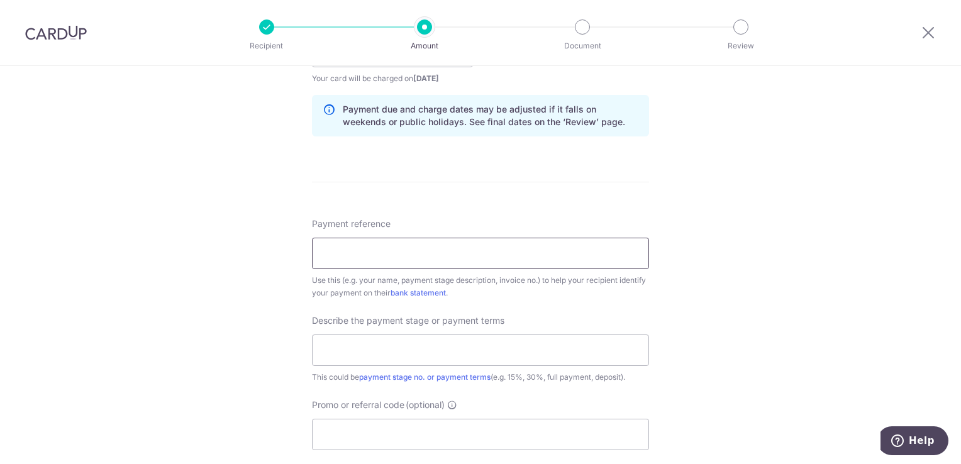
click at [440, 251] on input "Payment reference" at bounding box center [480, 253] width 337 height 31
drag, startPoint x: 422, startPoint y: 253, endPoint x: 84, endPoint y: 233, distance: 338.8
click at [84, 233] on div "Tell us more about your payment Enter payment amount SGD 1,734.06 1734.06 Recip…" at bounding box center [480, 73] width 961 height 1273
type input "50% DEPOSIT"
